Goal: Check status

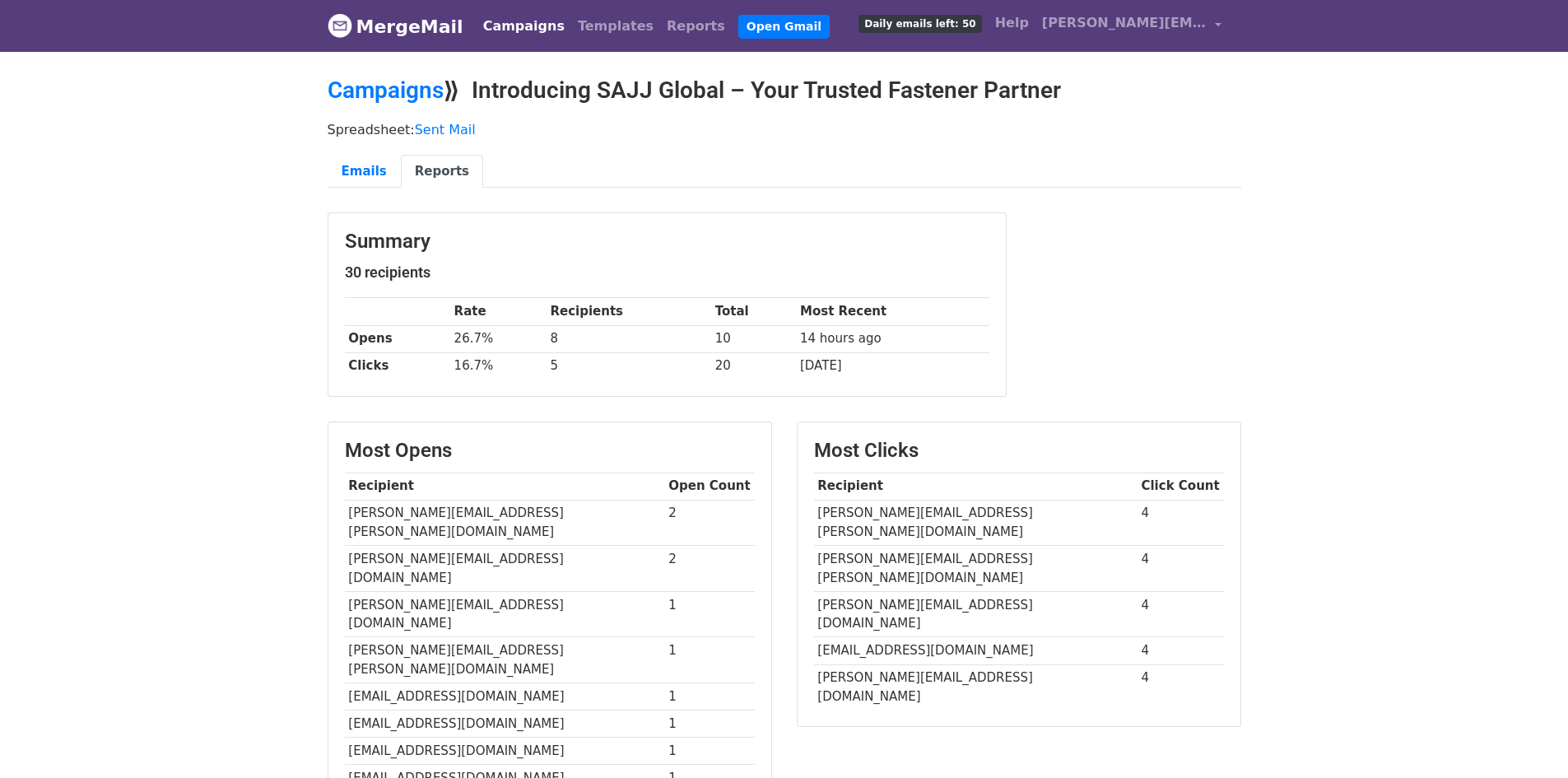
click at [400, 37] on link "MergeMail" at bounding box center [396, 26] width 136 height 35
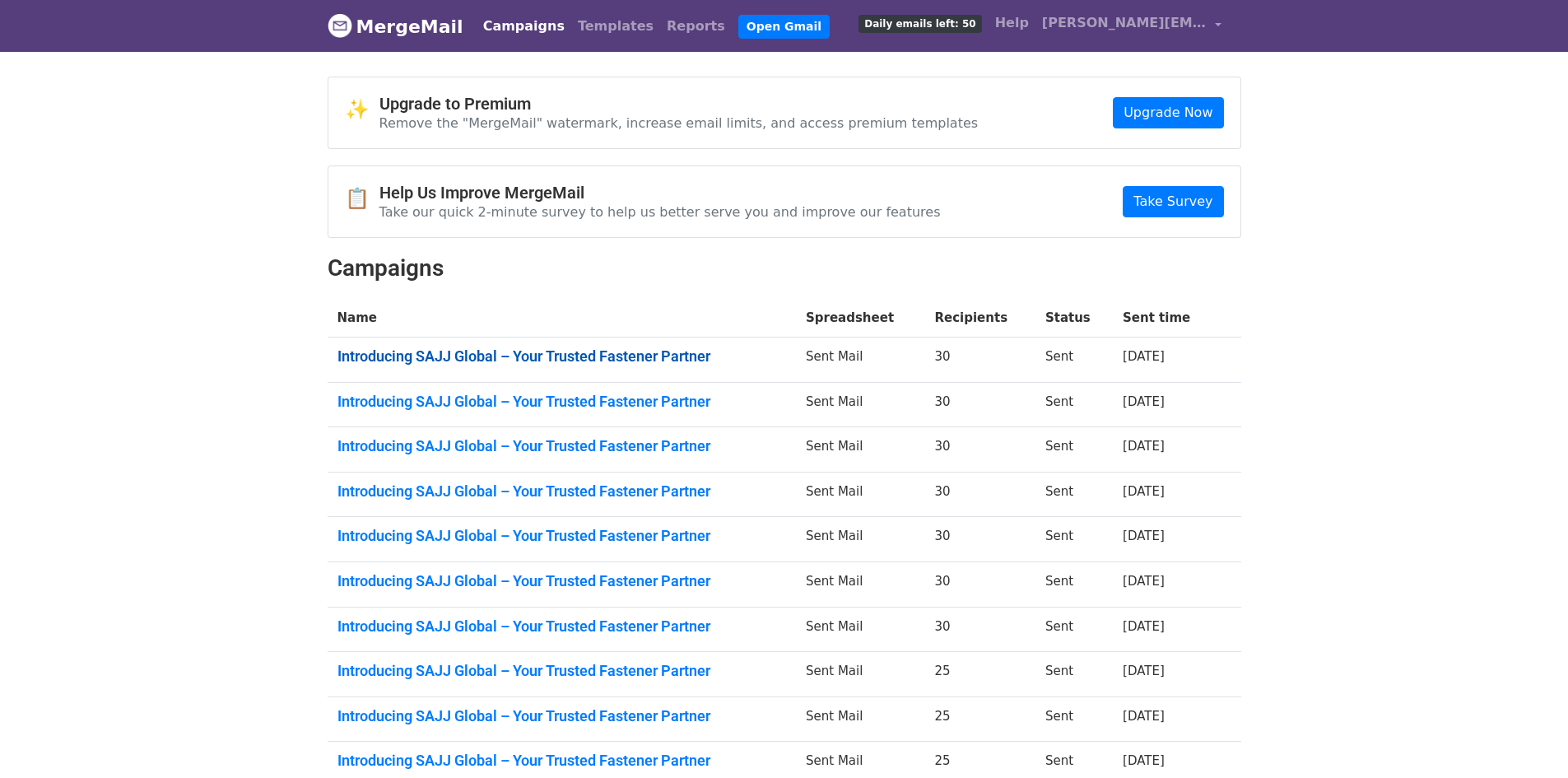
click at [537, 347] on link "Introducing SAJJ Global – Your Trusted Fastener Partner" at bounding box center [562, 356] width 449 height 18
click at [619, 397] on link "Introducing SAJJ Global – Your Trusted Fastener Partner" at bounding box center [562, 402] width 449 height 18
click at [641, 446] on link "Introducing SAJJ Global – Your Trusted Fastener Partner" at bounding box center [562, 446] width 449 height 18
click at [531, 499] on link "Introducing SAJJ Global – Your Trusted Fastener Partner" at bounding box center [562, 491] width 449 height 18
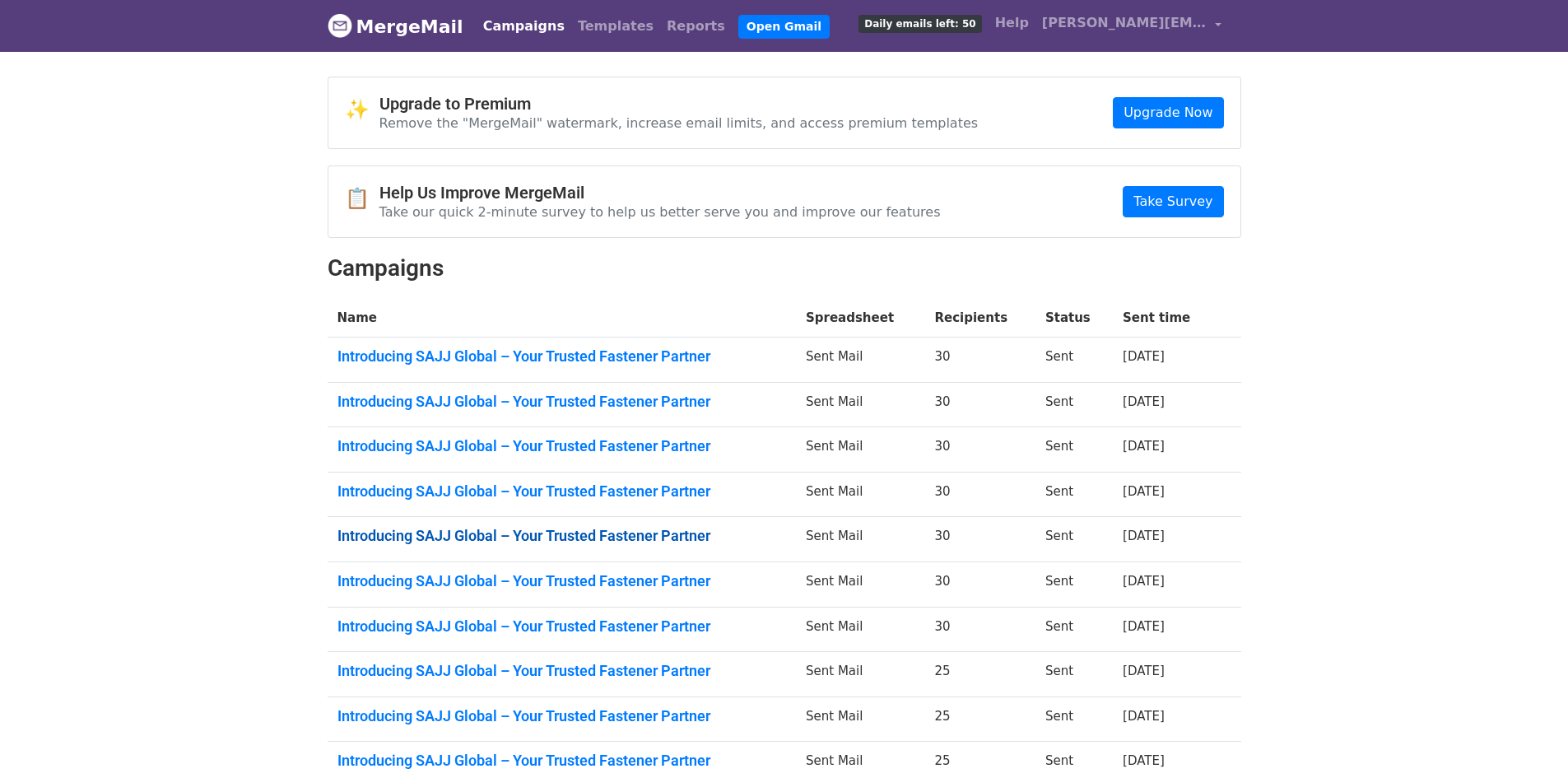
click at [579, 532] on link "Introducing SAJJ Global – Your Trusted Fastener Partner" at bounding box center [562, 536] width 449 height 18
click at [621, 587] on link "Introducing SAJJ Global – Your Trusted Fastener Partner" at bounding box center [562, 581] width 449 height 18
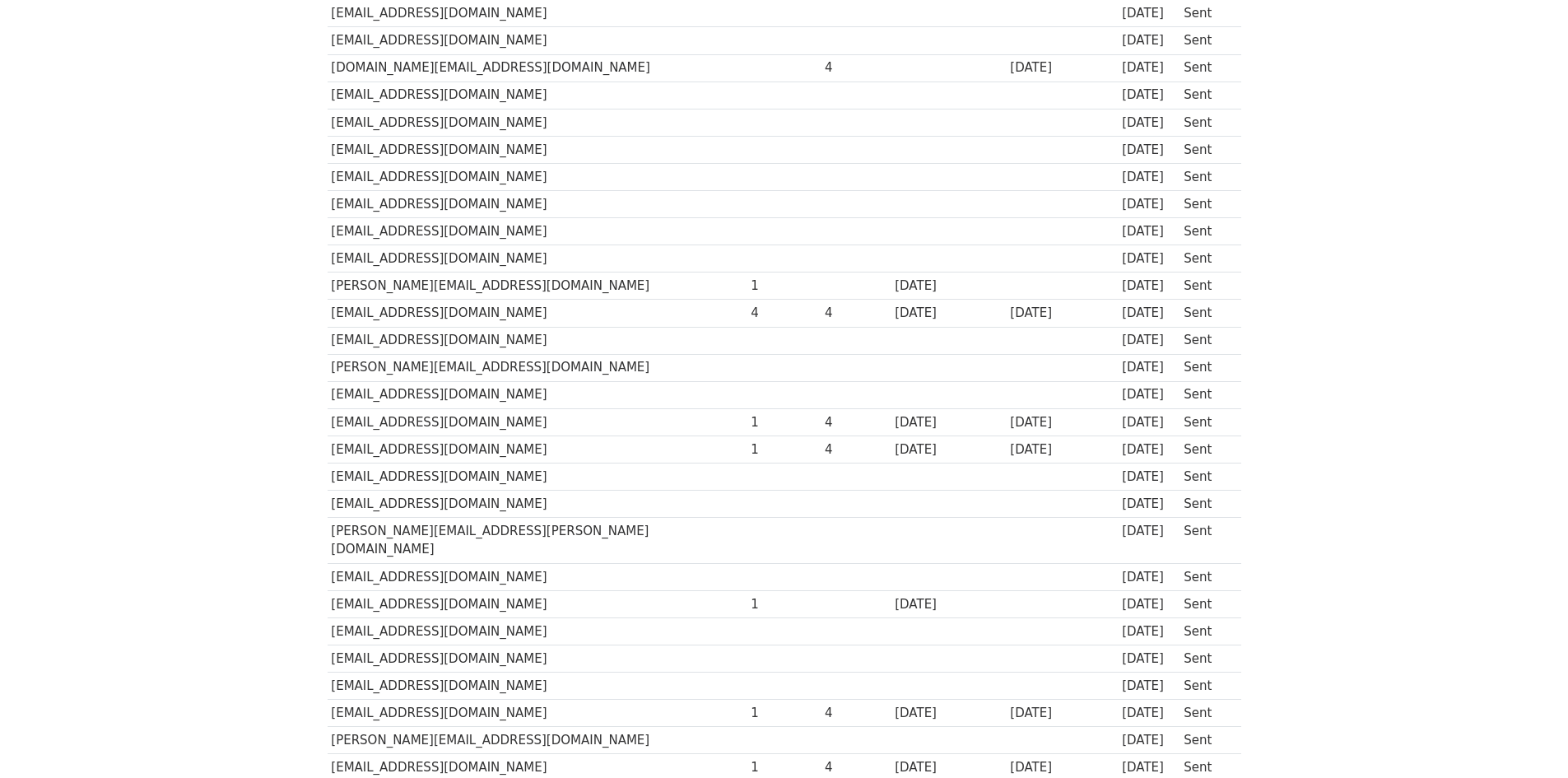
scroll to position [460, 0]
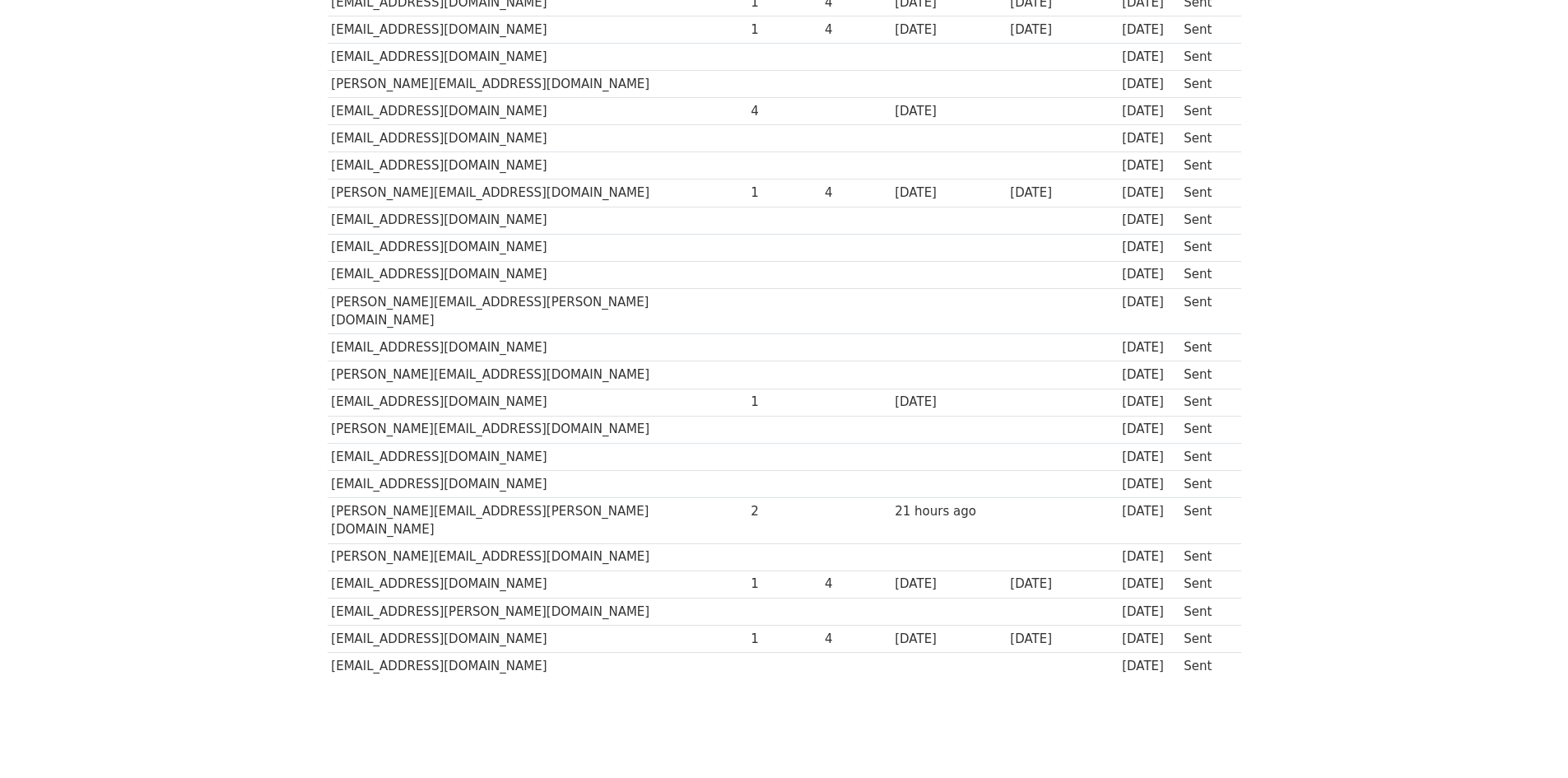
scroll to position [460, 0]
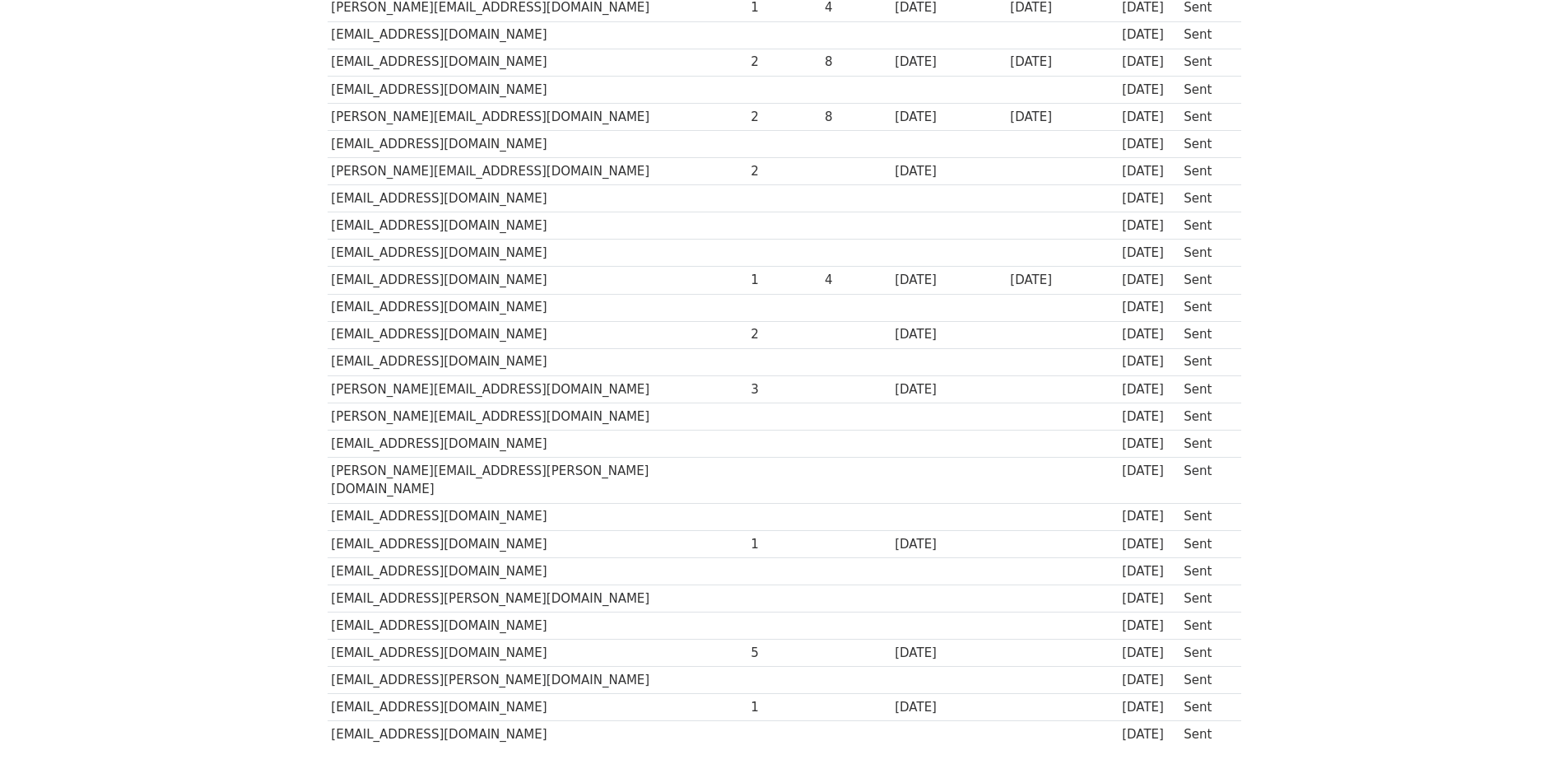
scroll to position [412, 0]
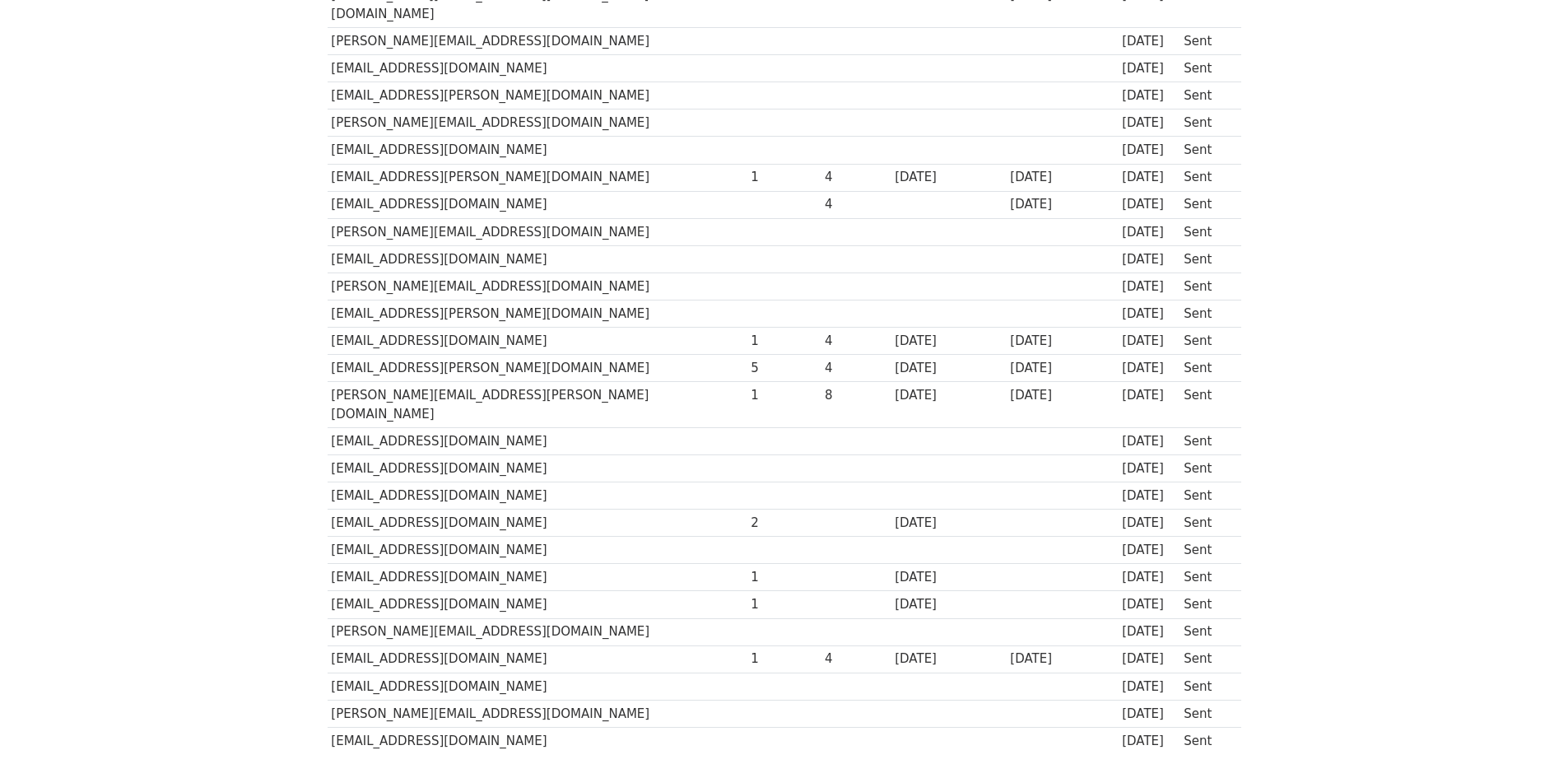
scroll to position [412, 0]
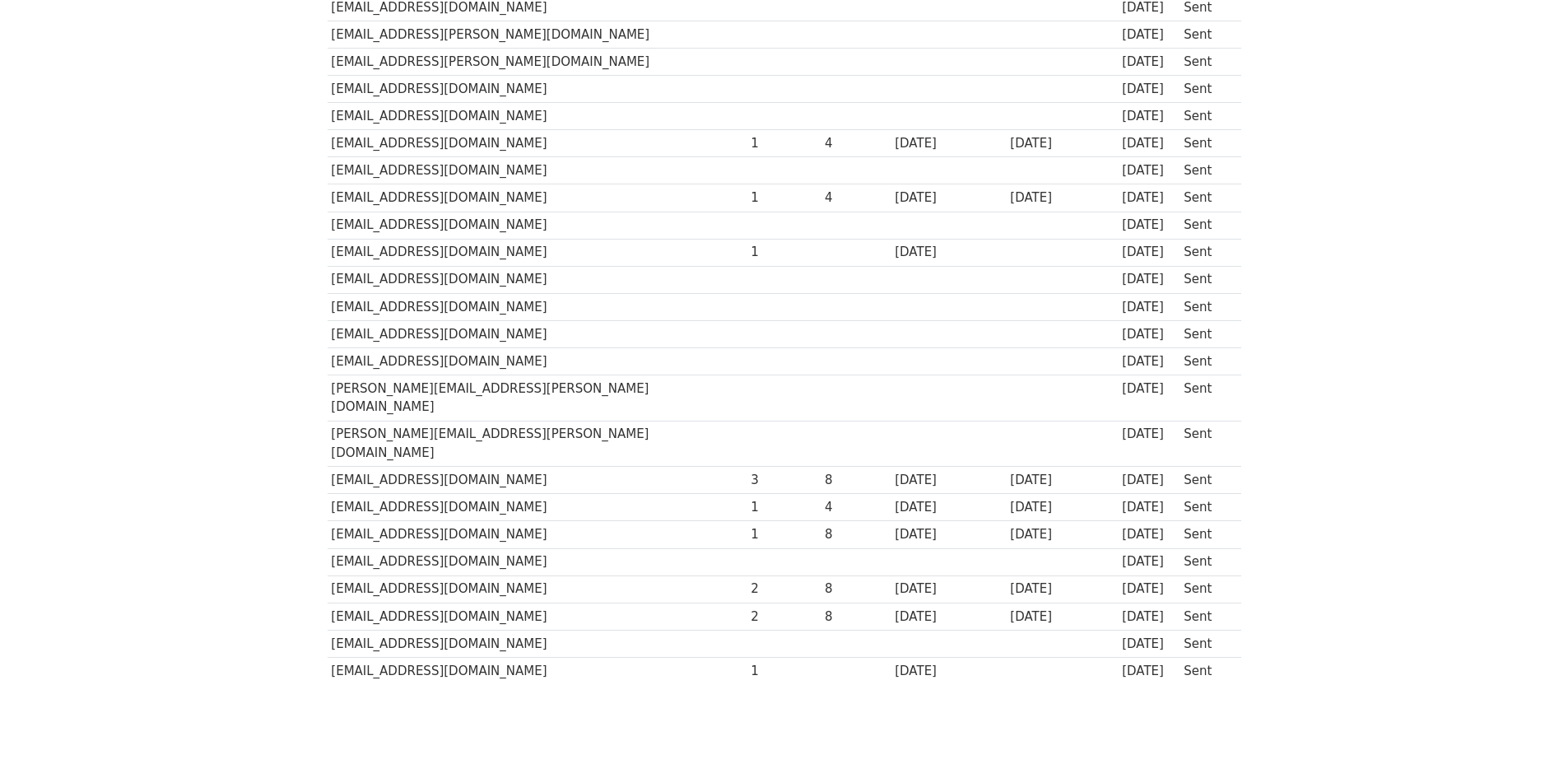
scroll to position [460, 0]
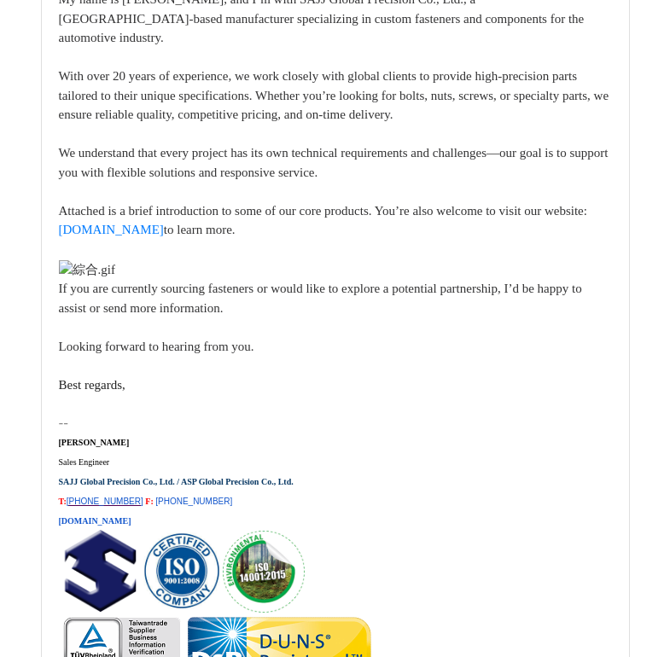
scroll to position [15052, 0]
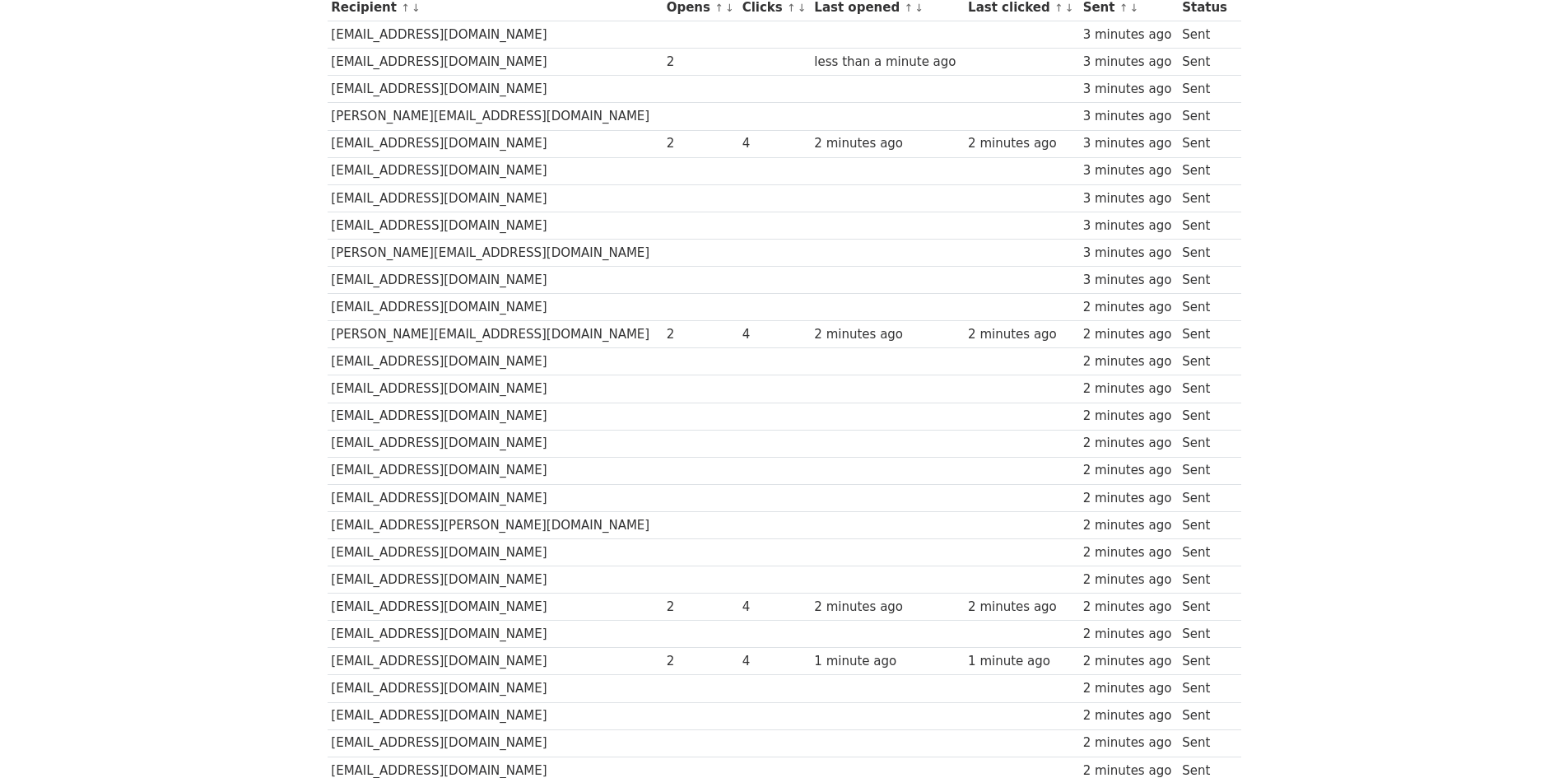
scroll to position [329, 0]
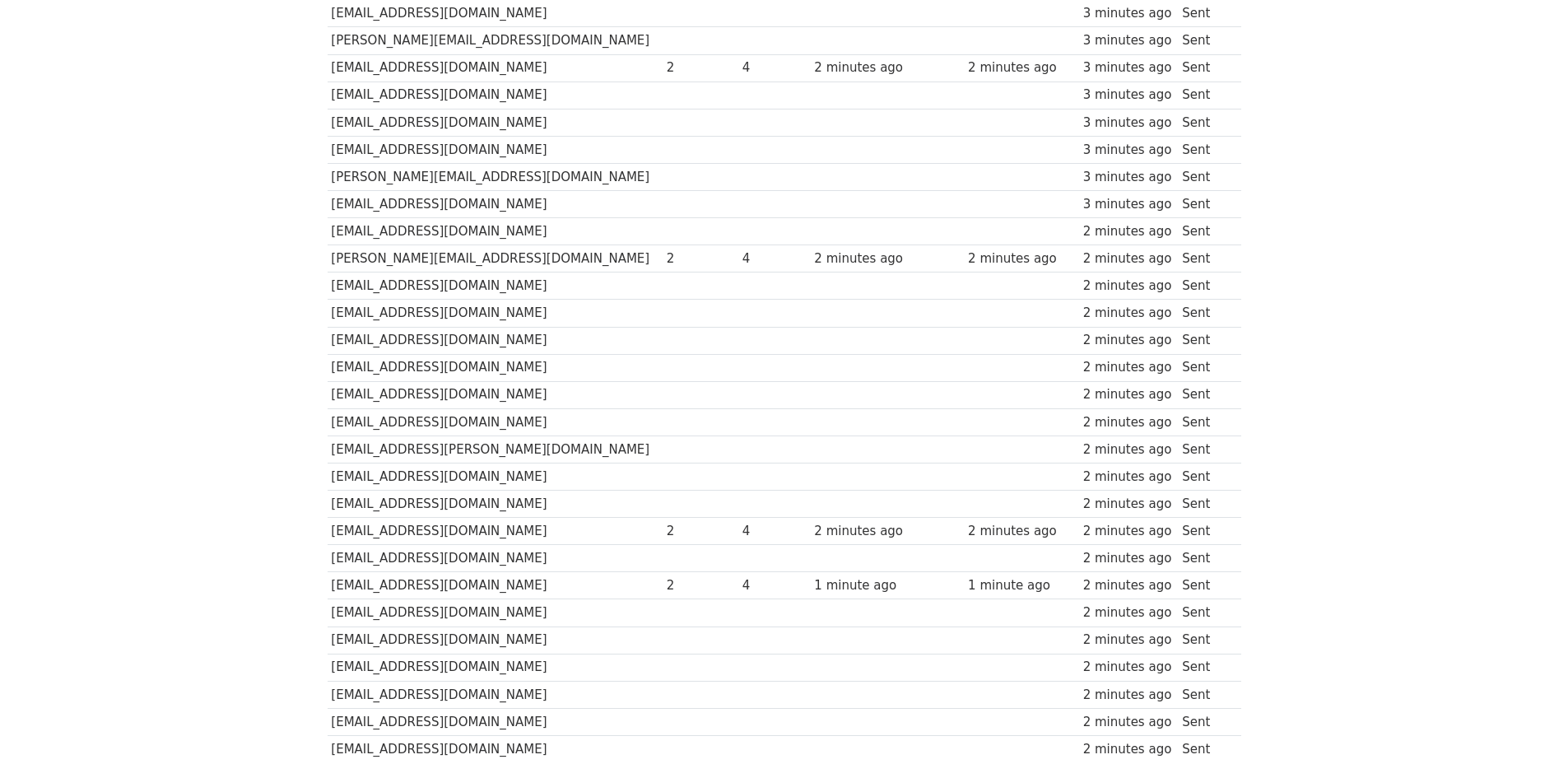
click at [1398, 179] on body "MergeMail Campaigns Templates Reports Open Gmail Daily emails left: 20 Help joa…" at bounding box center [784, 256] width 1568 height 1171
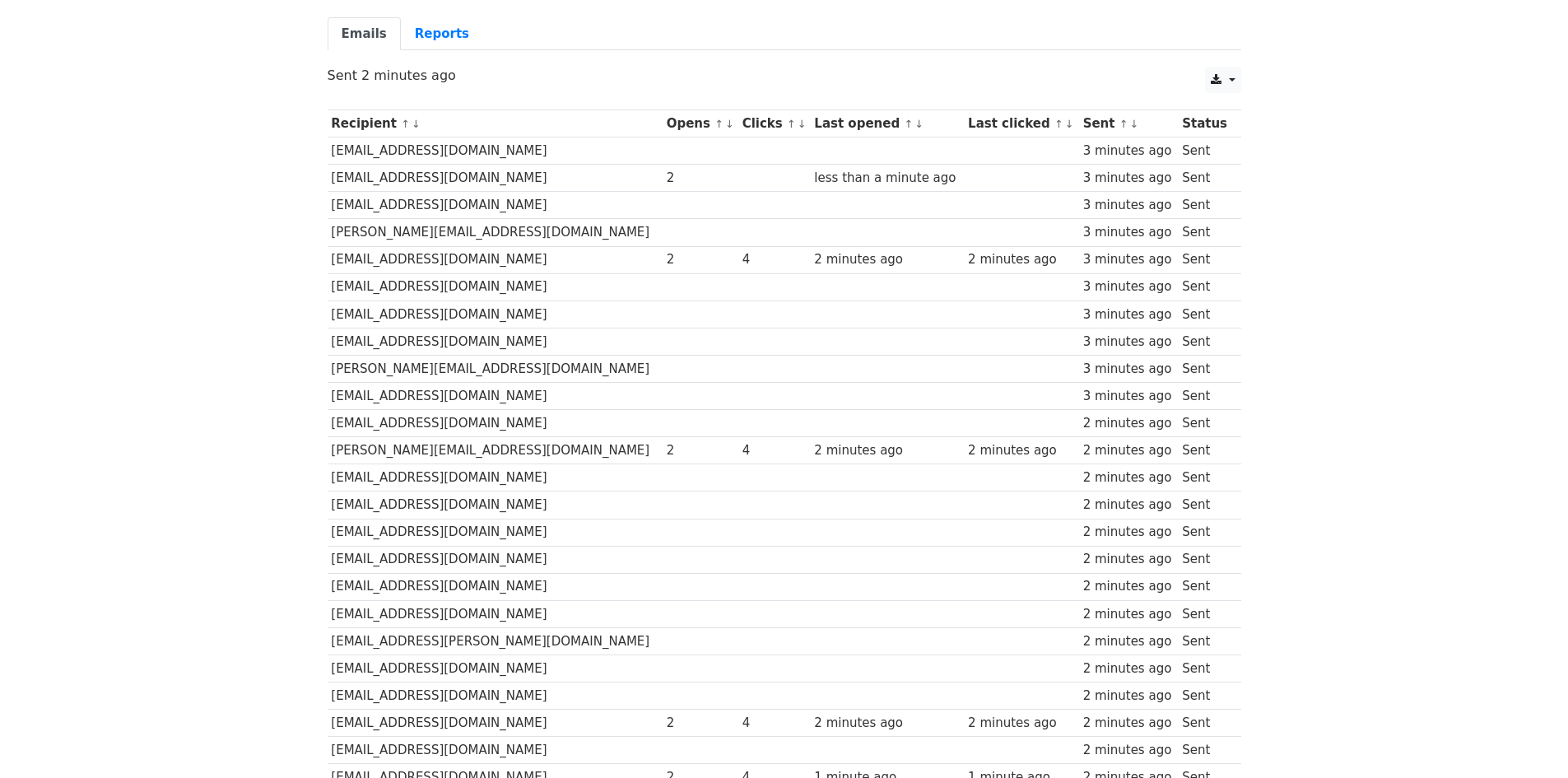
scroll to position [131, 0]
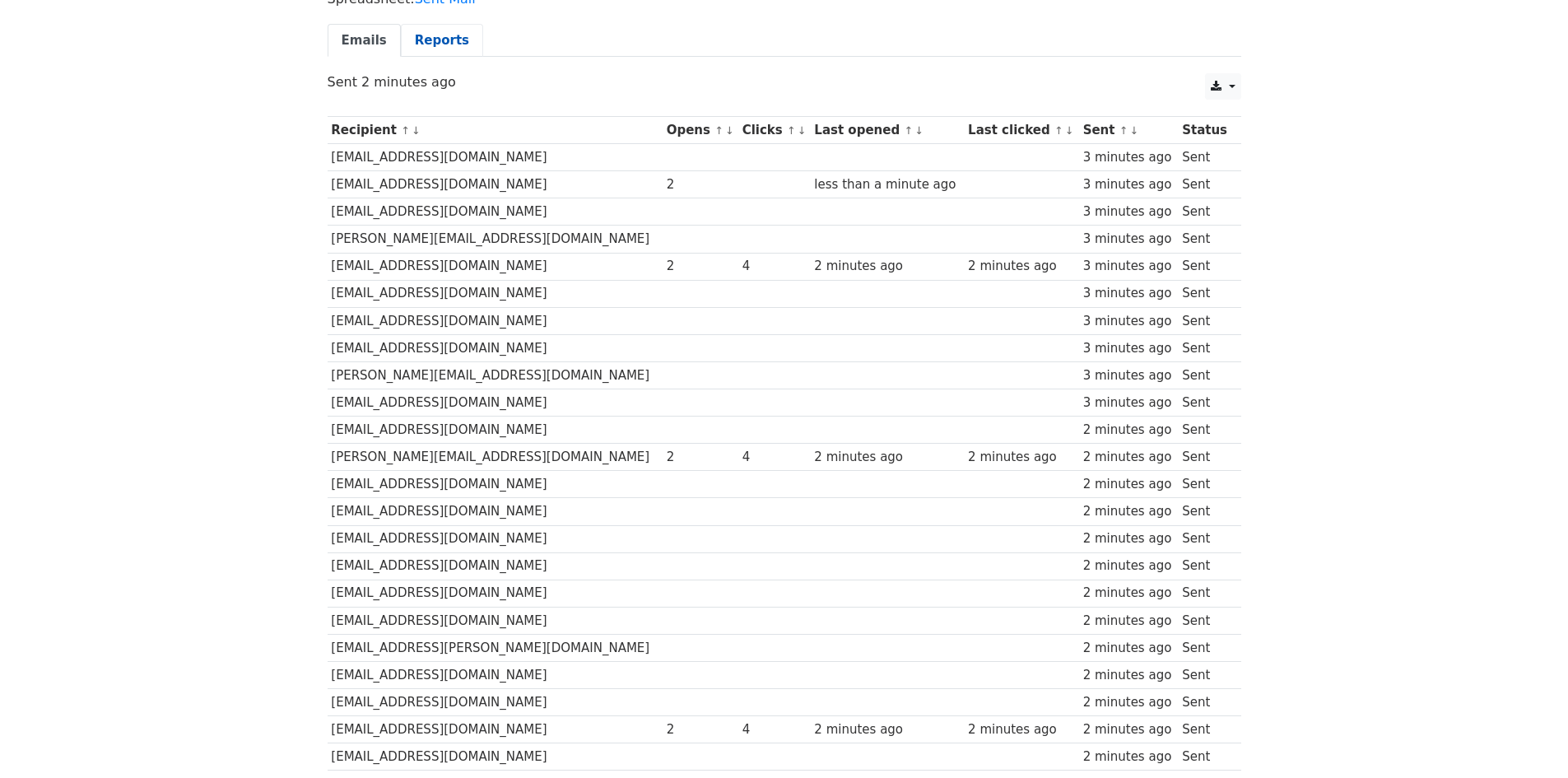
click at [462, 26] on link "Reports" at bounding box center [441, 41] width 82 height 34
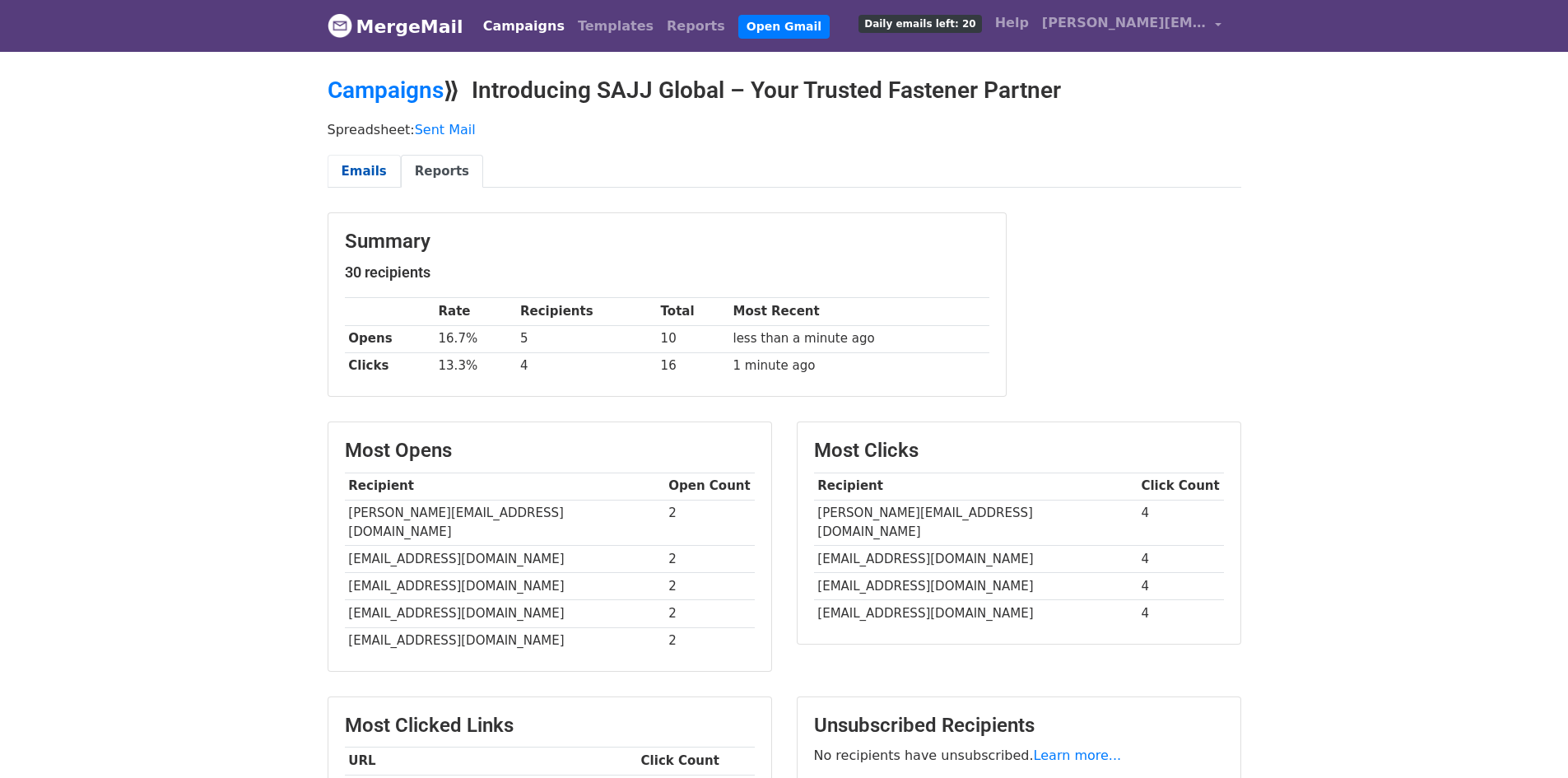
click at [370, 171] on link "Emails" at bounding box center [365, 171] width 73 height 34
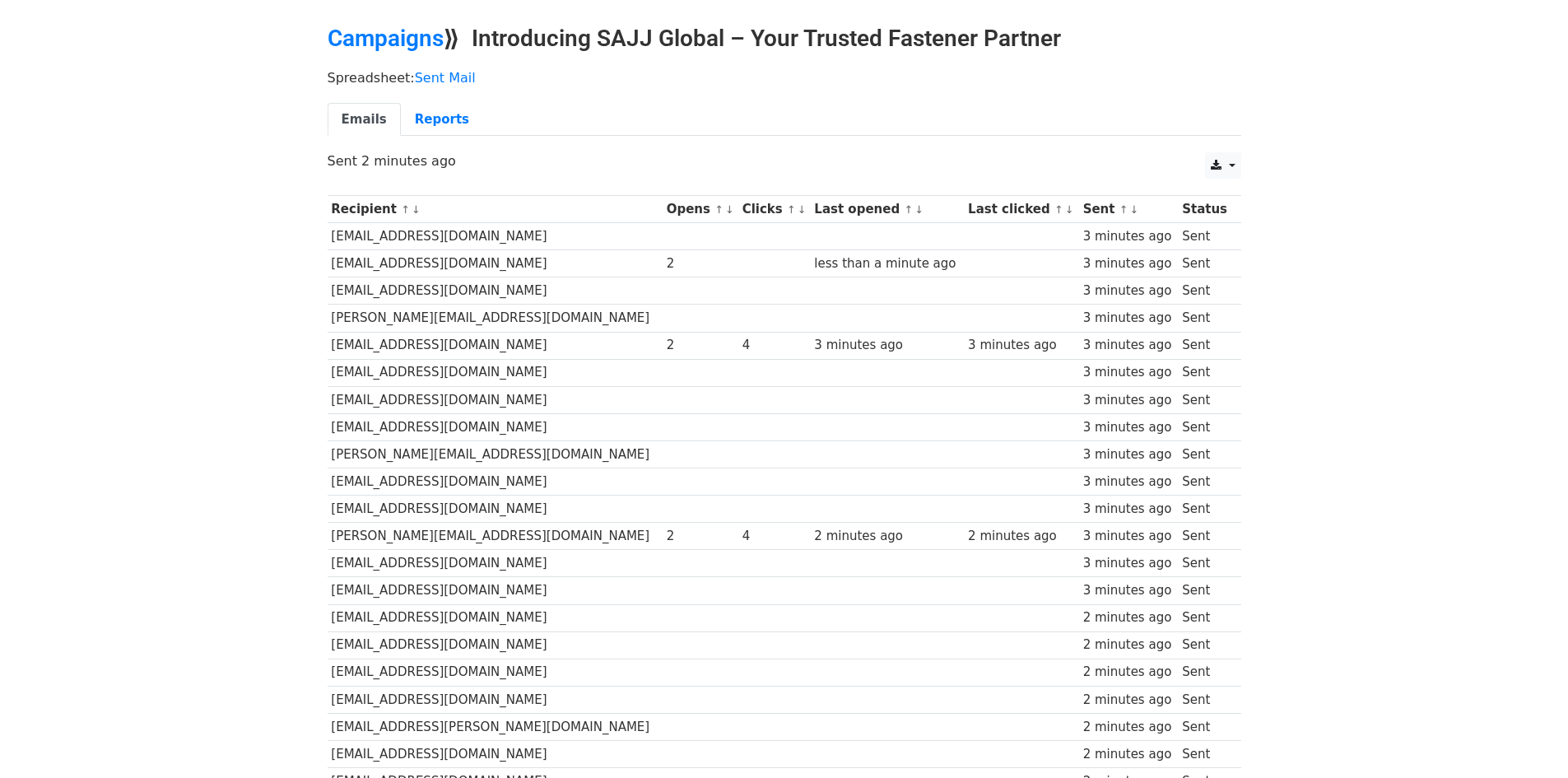
scroll to position [48, 0]
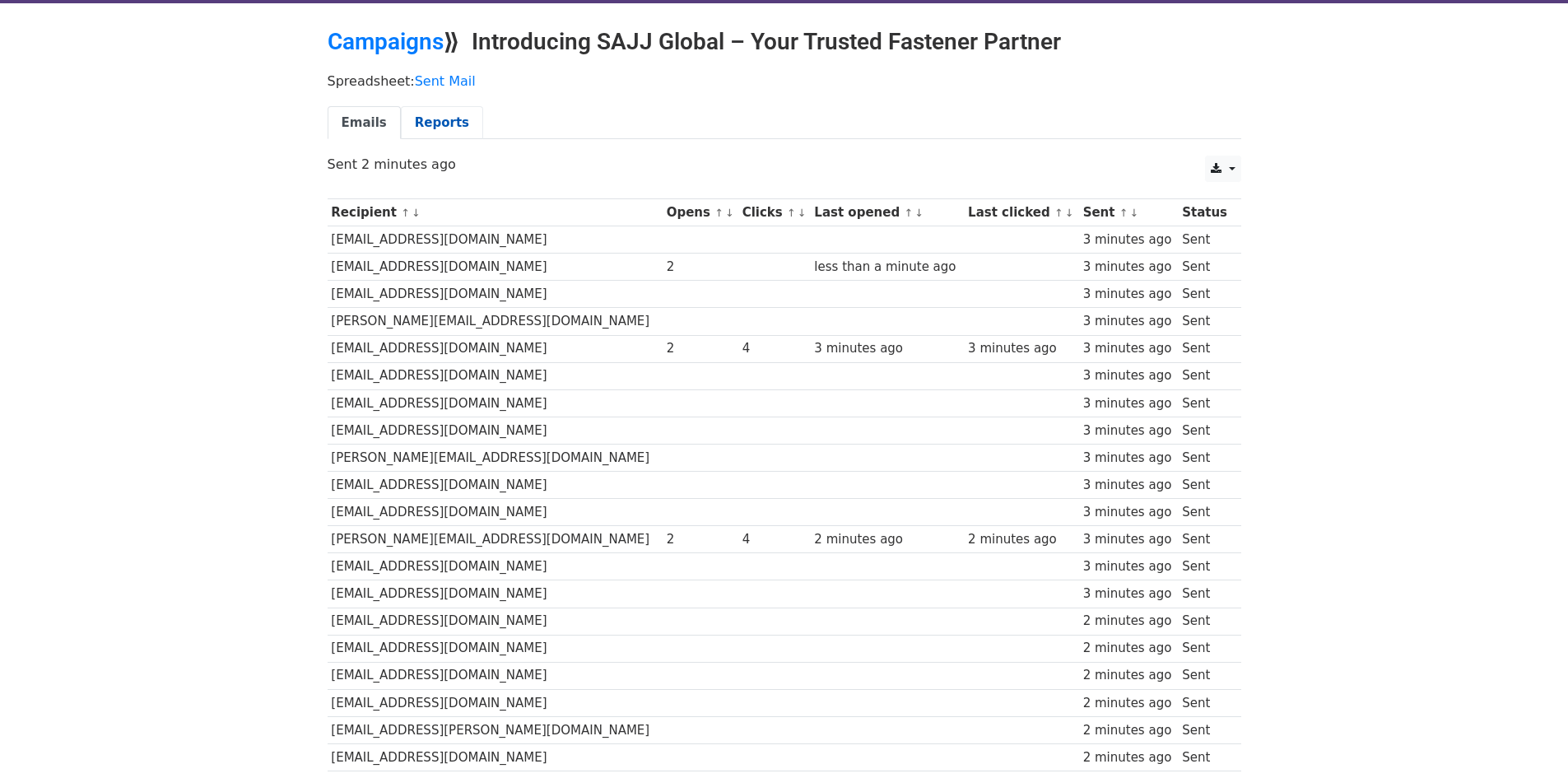
click at [426, 115] on link "Reports" at bounding box center [441, 123] width 82 height 34
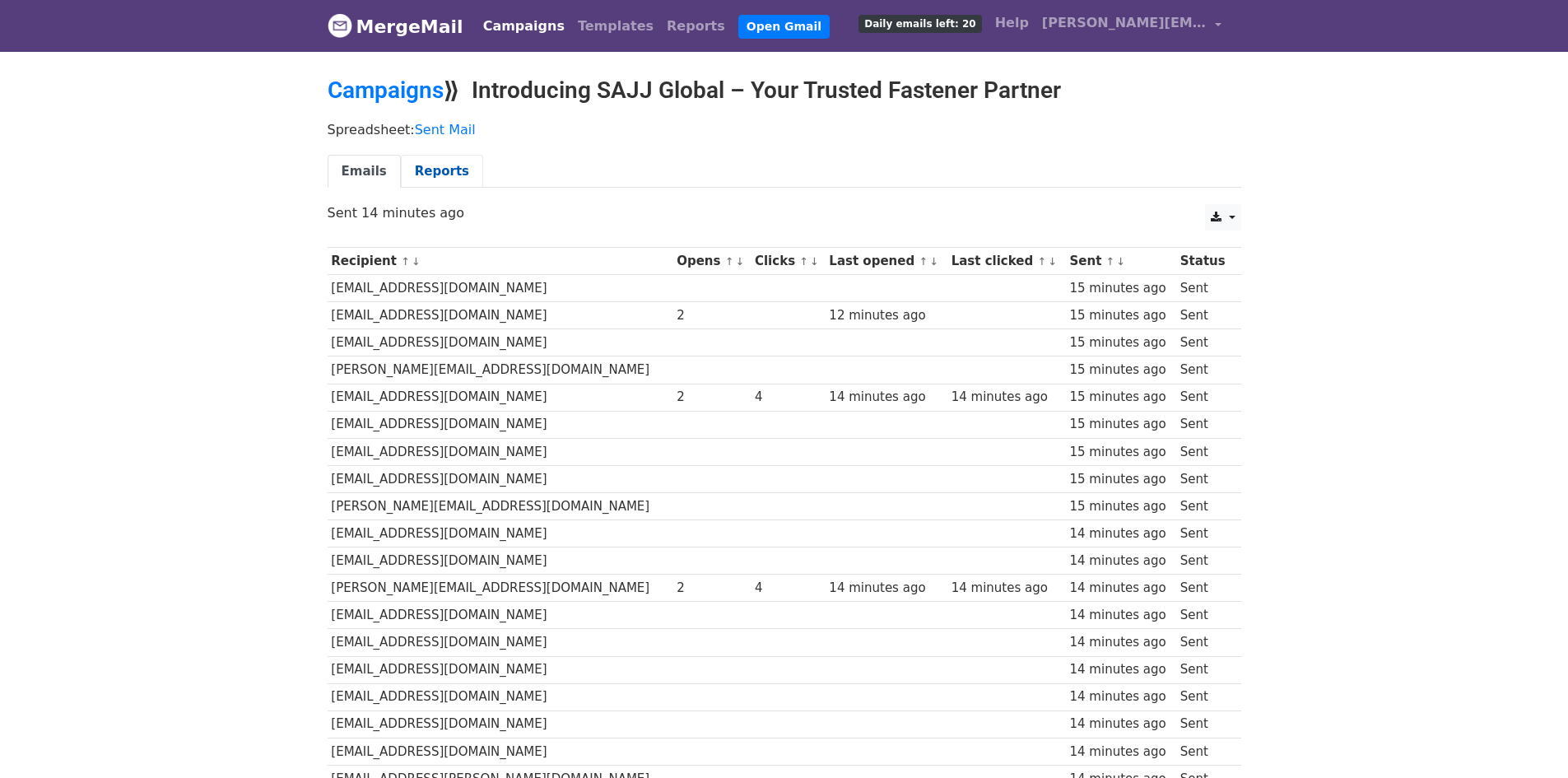
click at [428, 164] on link "Reports" at bounding box center [441, 171] width 82 height 34
click at [378, 35] on link "MergeMail" at bounding box center [396, 26] width 136 height 35
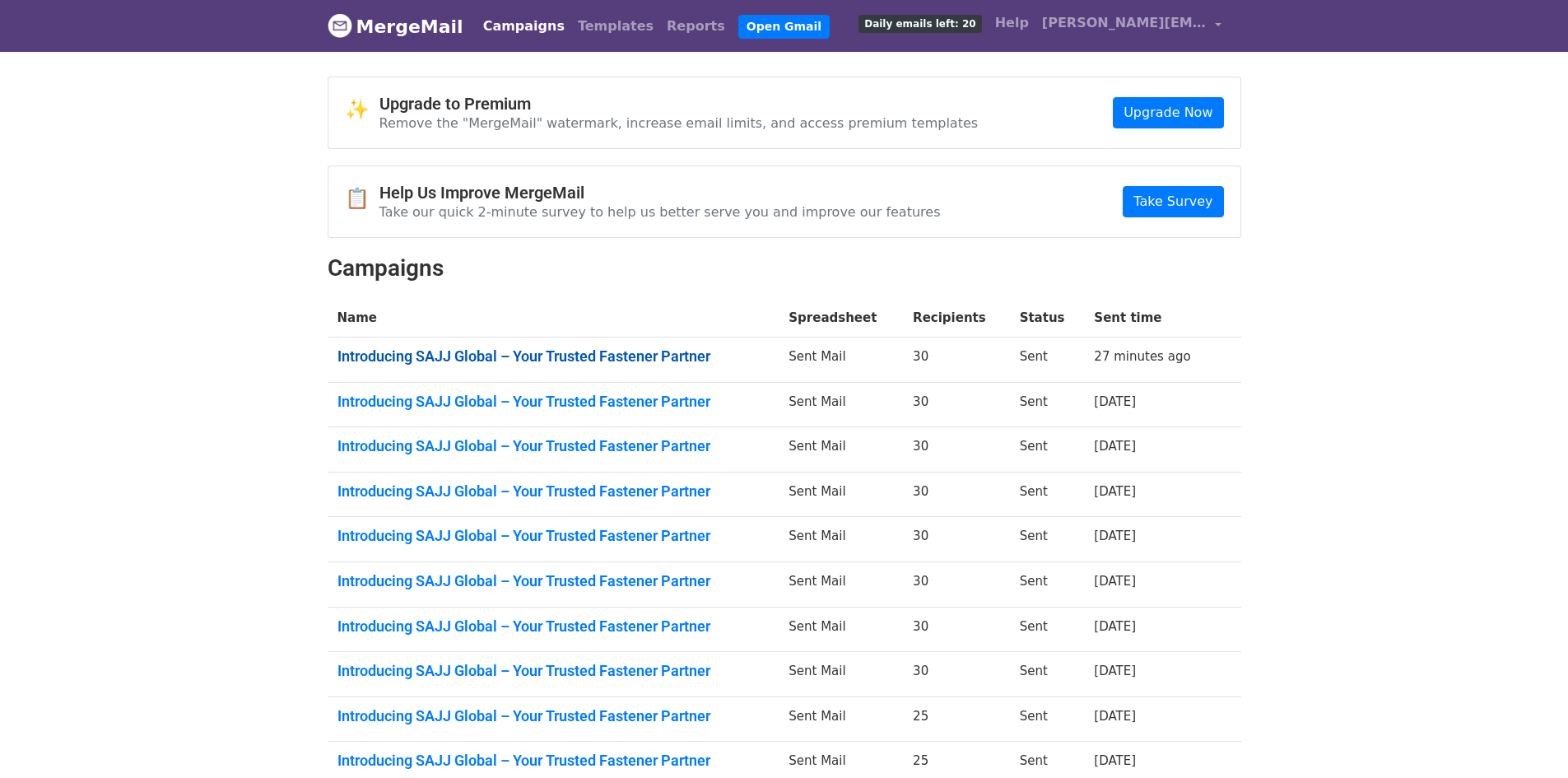
click at [459, 351] on link "Introducing SAJJ Global – Your Trusted Fastener Partner" at bounding box center [554, 356] width 432 height 18
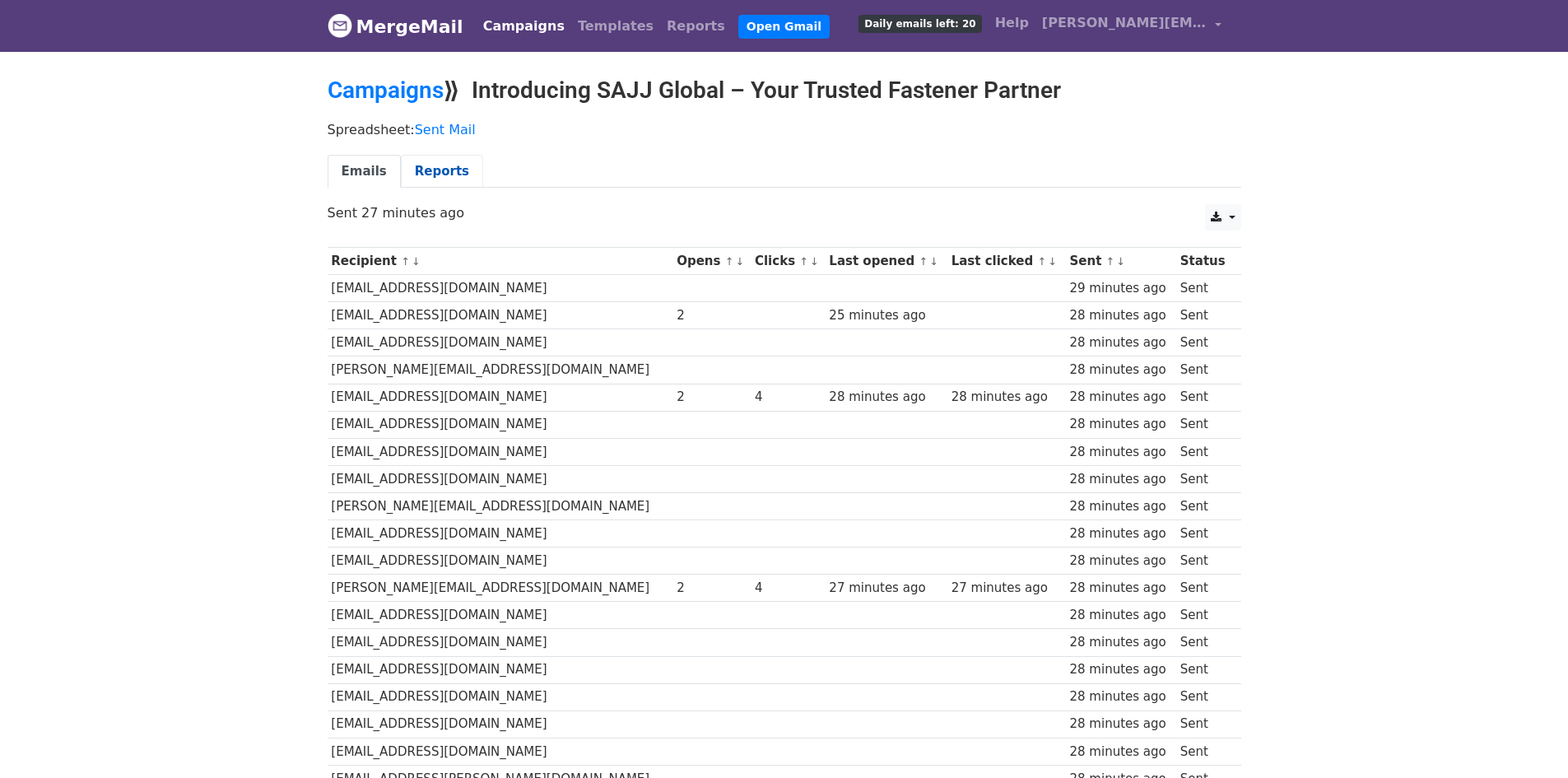
click at [435, 178] on link "Reports" at bounding box center [441, 171] width 82 height 34
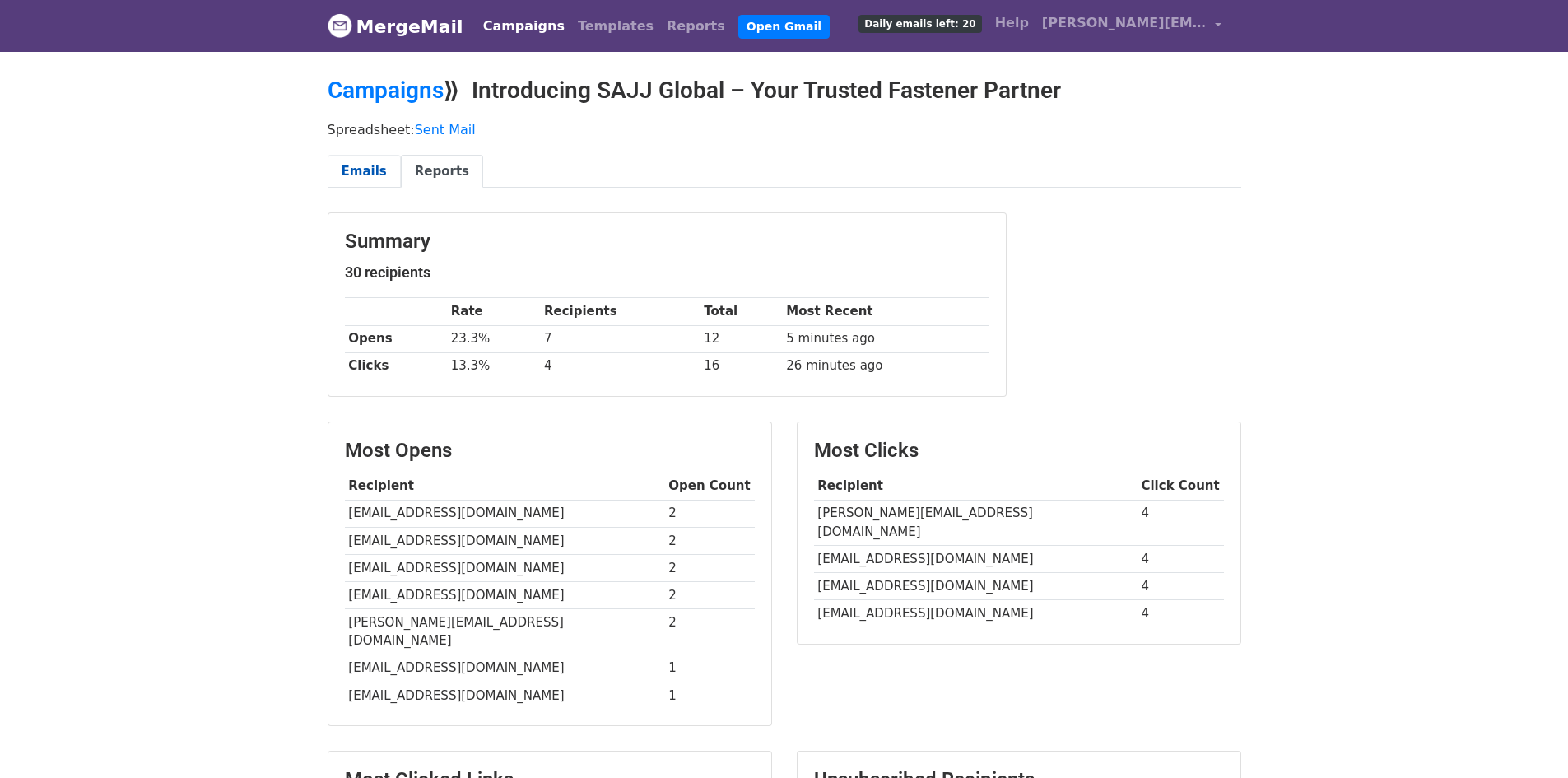
click at [359, 178] on link "Emails" at bounding box center [365, 171] width 73 height 34
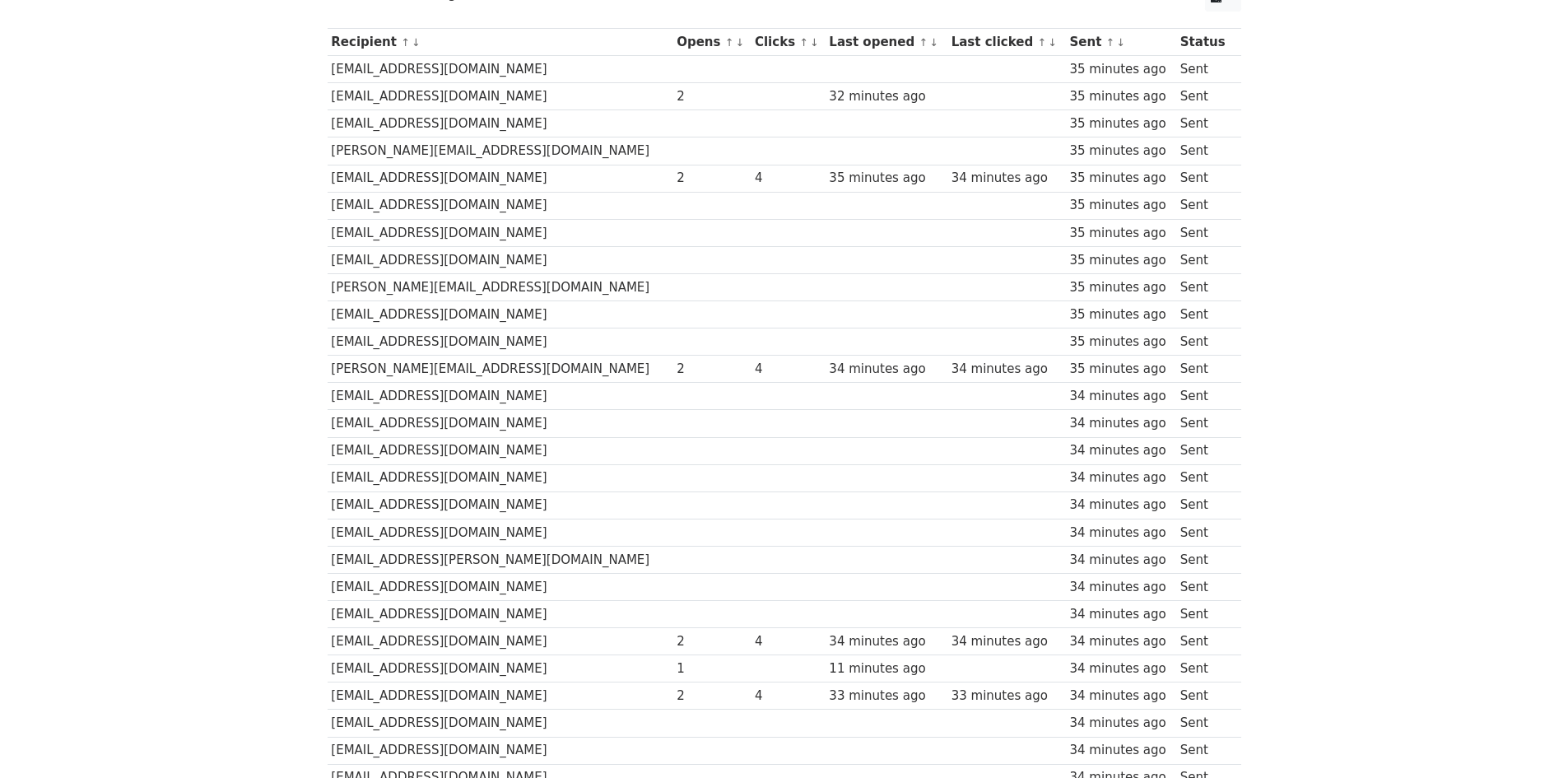
scroll to position [213, 0]
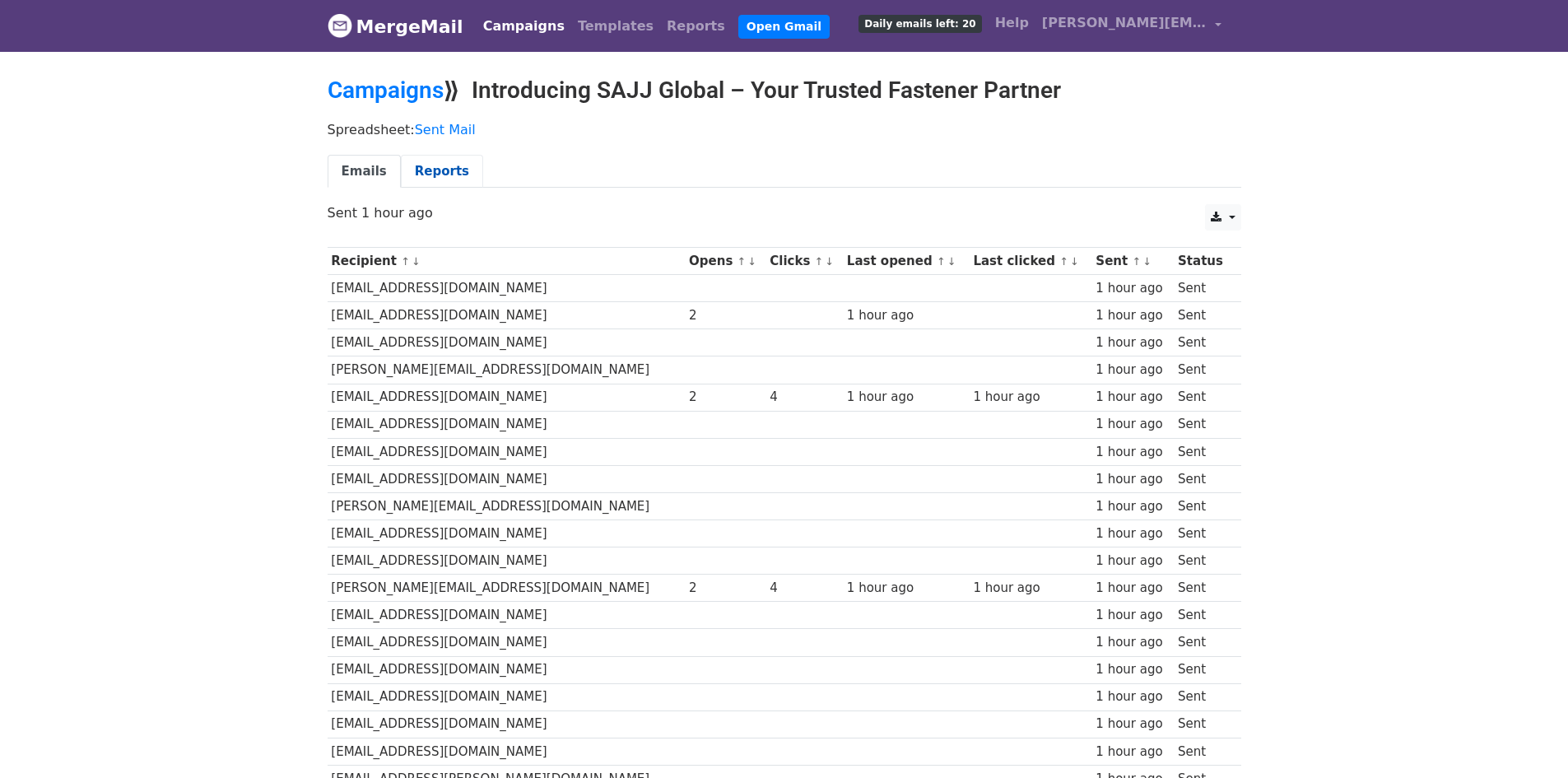
click at [460, 168] on link "Reports" at bounding box center [441, 171] width 82 height 34
click at [446, 177] on link "Reports" at bounding box center [441, 171] width 82 height 34
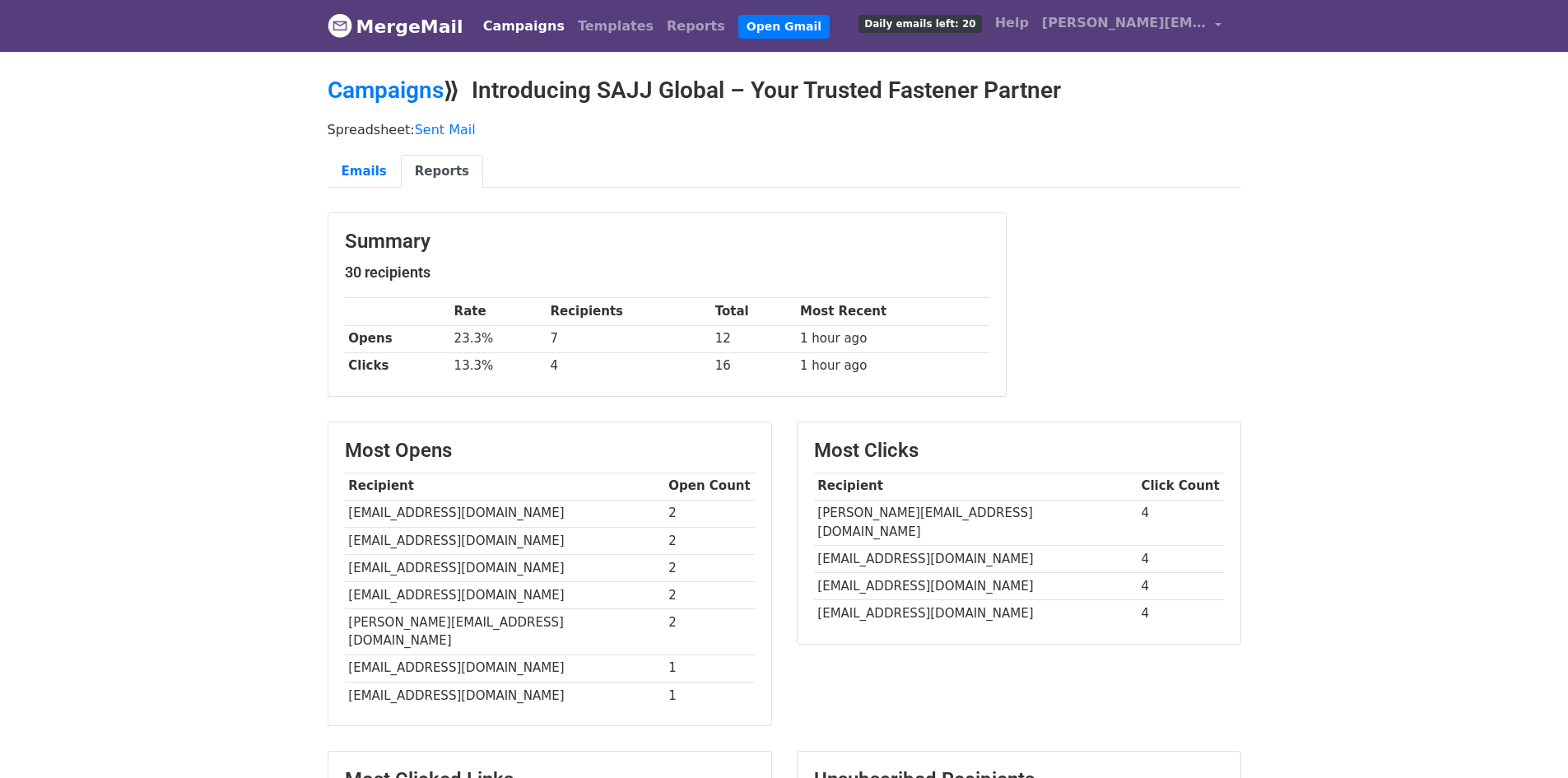
click at [420, 30] on link "MergeMail" at bounding box center [396, 26] width 136 height 35
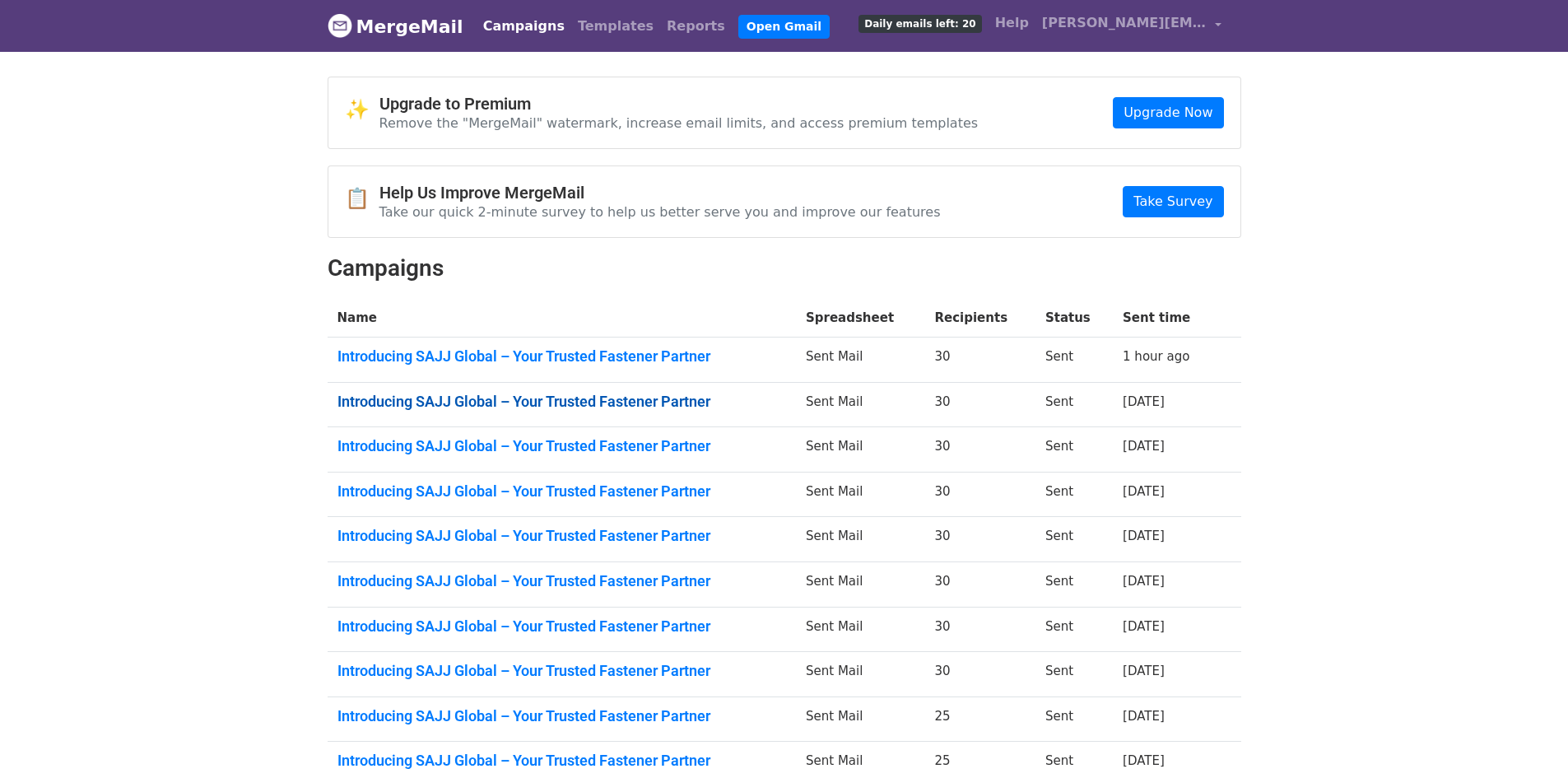
click at [541, 399] on link "Introducing SAJJ Global – Your Trusted Fastener Partner" at bounding box center [562, 402] width 449 height 18
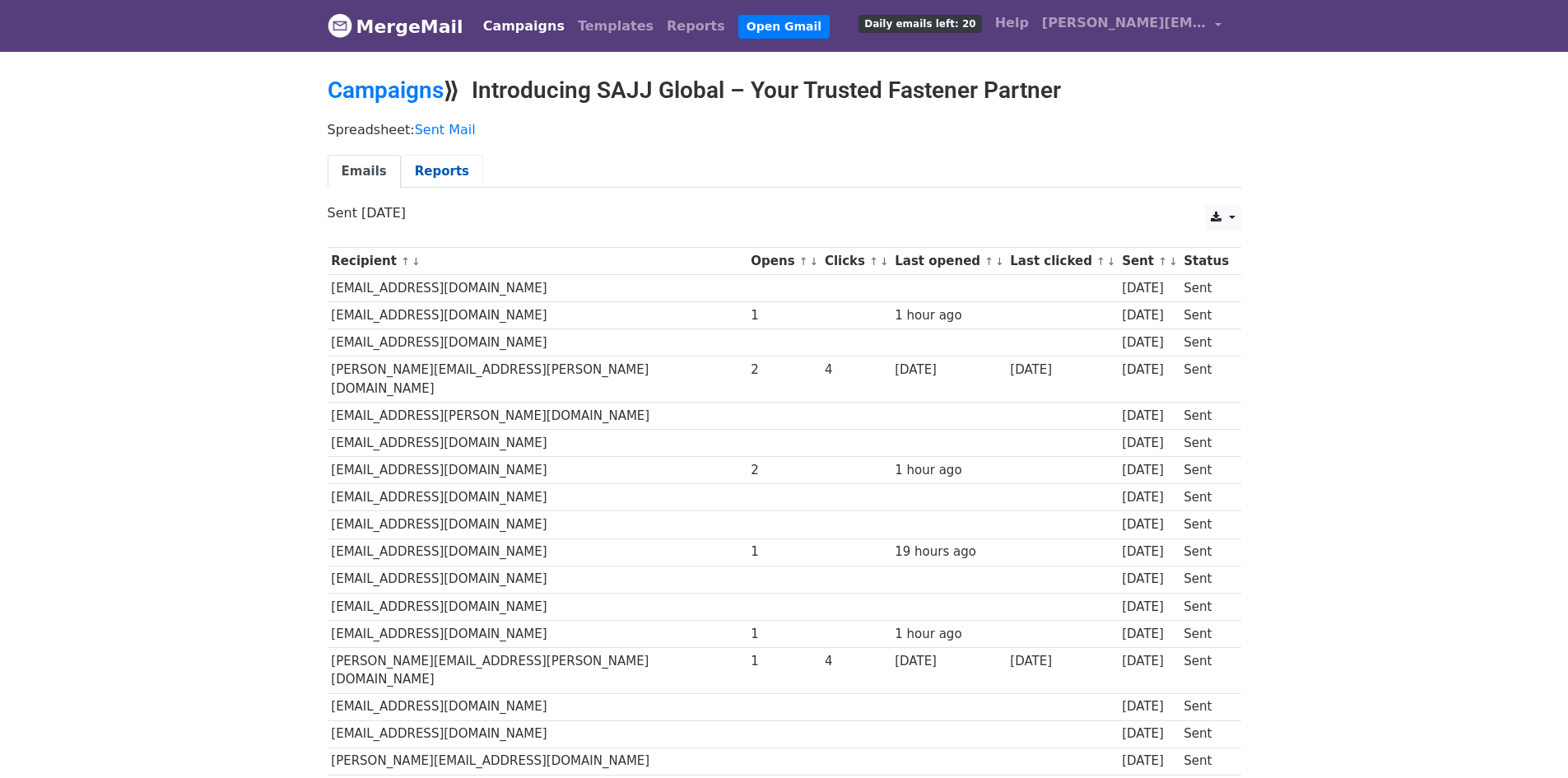
click at [438, 180] on link "Reports" at bounding box center [441, 171] width 82 height 34
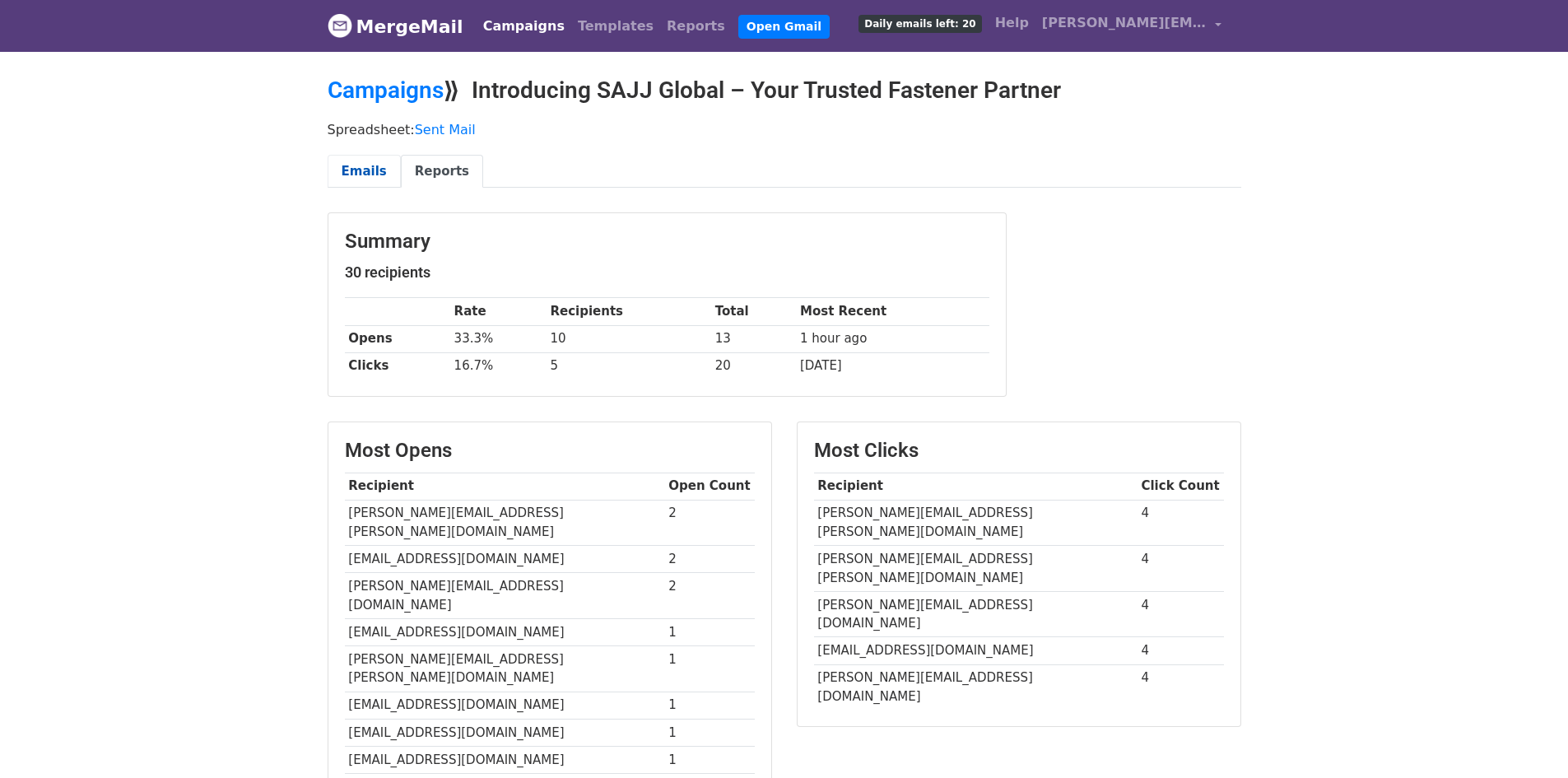
click at [359, 173] on link "Emails" at bounding box center [365, 171] width 73 height 34
click at [428, 36] on link "MergeMail" at bounding box center [396, 26] width 136 height 35
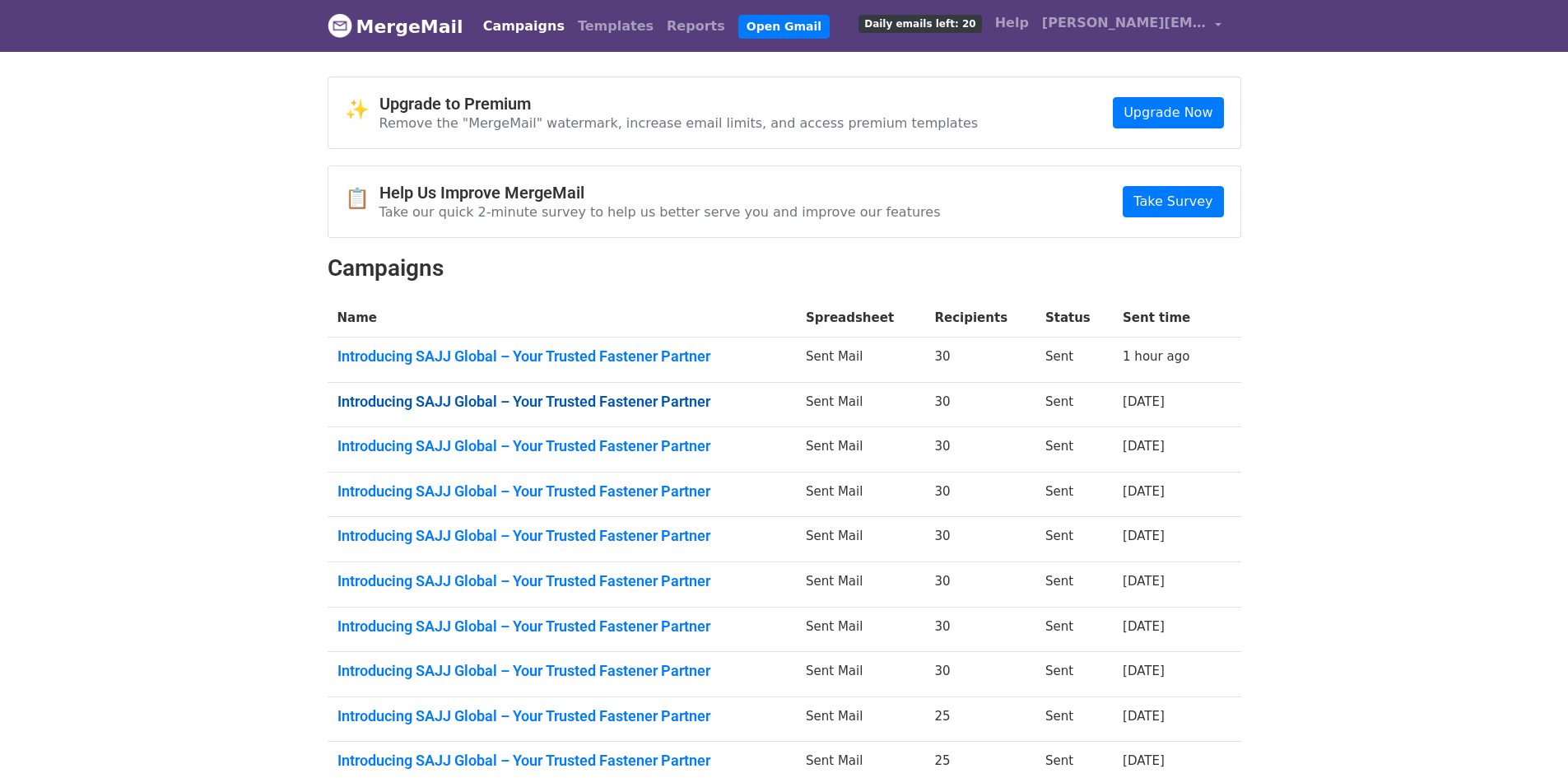
click at [556, 396] on link "Introducing SAJJ Global – Your Trusted Fastener Partner" at bounding box center [562, 402] width 449 height 18
